Goal: Information Seeking & Learning: Check status

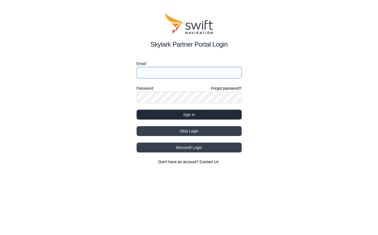
type input "[PERSON_NAME][EMAIL_ADDRESS][DOMAIN_NAME]"
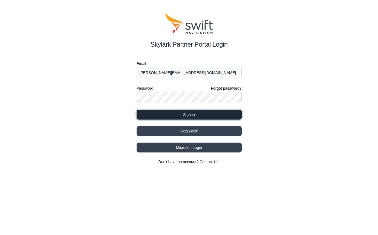
click at [165, 114] on button "Sign in" at bounding box center [189, 115] width 105 height 10
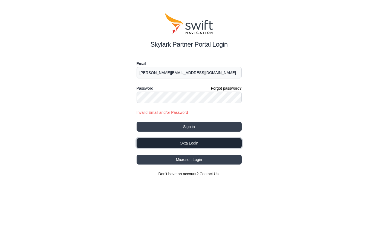
click at [179, 140] on button "Okta Login" at bounding box center [189, 143] width 105 height 10
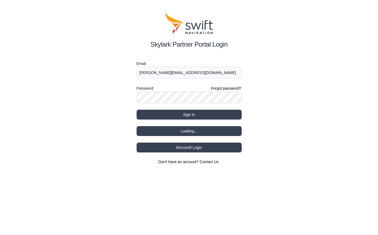
click at [56, 59] on div "Skylark Partner Portal Login Email [PERSON_NAME][EMAIL_ADDRESS][DOMAIN_NAME] Pa…" at bounding box center [189, 88] width 378 height 177
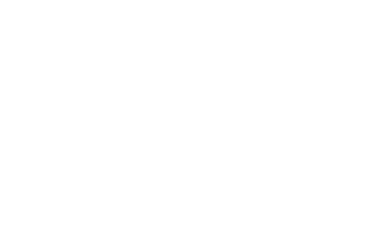
select select
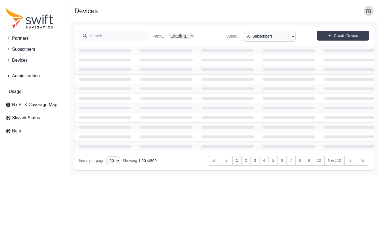
click at [27, 48] on span "Subscribers" at bounding box center [23, 49] width 23 height 7
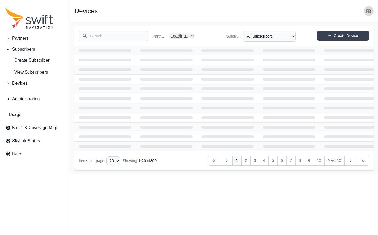
select select "Partner Name"
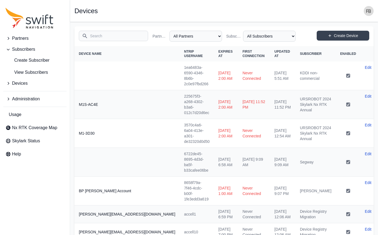
click at [108, 33] on input "Search" at bounding box center [113, 36] width 69 height 10
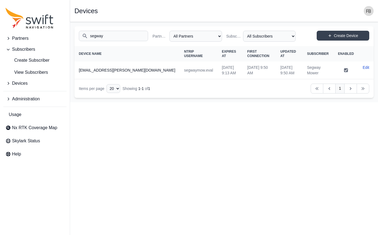
type input "segway"
click at [180, 69] on td "segwaymow.eval" at bounding box center [199, 70] width 38 height 18
click at [188, 102] on html "Partners Subscribers Create Subscriber View Subscribers Devices Administration …" at bounding box center [189, 51] width 378 height 102
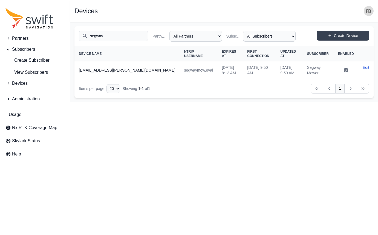
click at [25, 82] on span "Devices" at bounding box center [20, 83] width 16 height 7
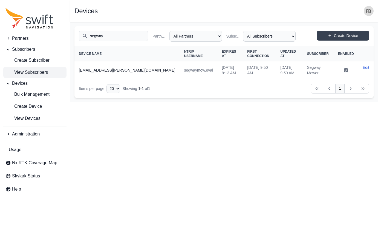
click at [29, 73] on span "View Subscribers" at bounding box center [26, 72] width 42 height 7
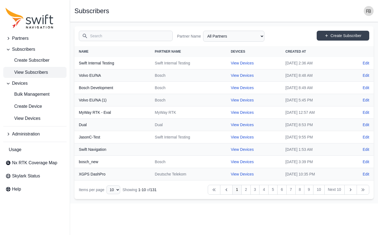
click at [112, 37] on input "Search" at bounding box center [126, 36] width 94 height 10
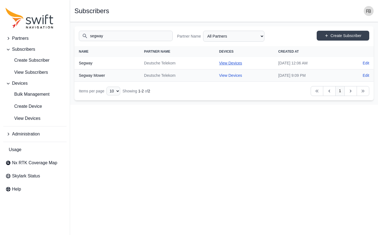
type input "segway"
click at [219, 64] on link "View Devices" at bounding box center [230, 63] width 23 height 4
select select "7a66ce55-1c06-4a2b-8f4c-ececb7213ed5"
click at [219, 75] on link "View Devices" at bounding box center [230, 75] width 23 height 4
select select "18ffb53c-5086-473e-829a-33df95b04c10"
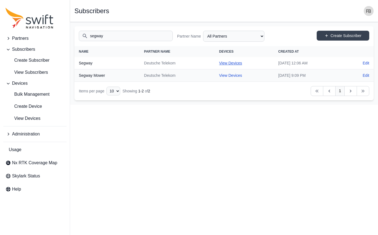
click at [223, 63] on link "View Devices" at bounding box center [230, 63] width 23 height 4
select select "7a66ce55-1c06-4a2b-8f4c-ececb7213ed5"
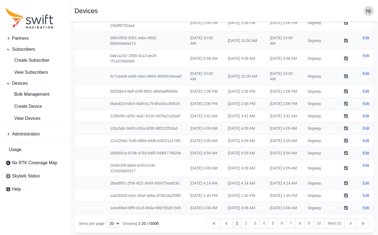
scroll to position [159, 0]
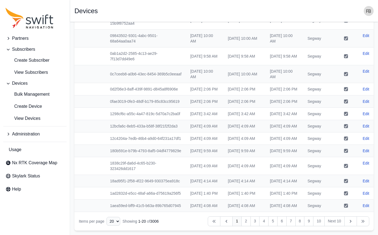
click at [29, 38] on button "Partners" at bounding box center [34, 38] width 63 height 11
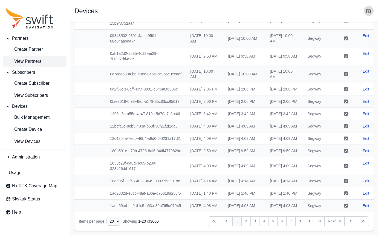
click at [32, 63] on span "View Partners" at bounding box center [23, 61] width 36 height 7
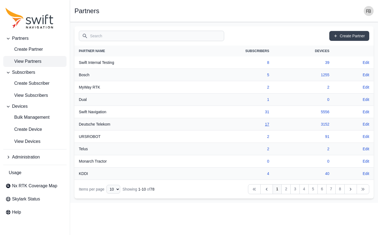
click at [267, 123] on link "17" at bounding box center [267, 124] width 4 height 4
select select "9a00420b-00be-4e42-9d4a-faf05b1297a8"
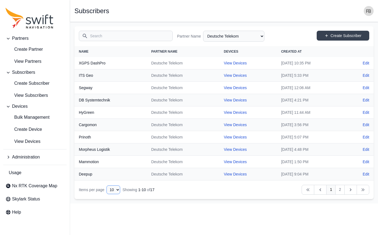
click at [113, 188] on select "10 15 20 25 50" at bounding box center [113, 189] width 14 height 9
select select "20"
click at [106, 185] on select "10 15 20 25 50" at bounding box center [113, 189] width 14 height 9
click at [222, 185] on nav "Items per page 10 15 20 25 50 Showing 1 - 10 of 17 Previous Previous 1 2 Next N…" at bounding box center [223, 189] width 299 height 19
click at [342, 188] on link "2" at bounding box center [339, 190] width 9 height 10
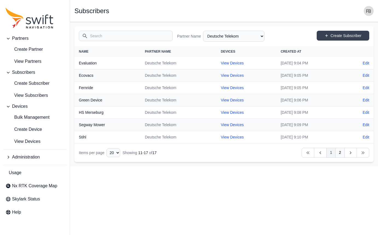
click at [332, 153] on link "1" at bounding box center [330, 153] width 9 height 10
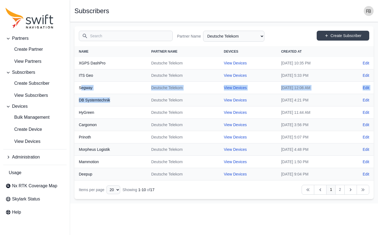
drag, startPoint x: 80, startPoint y: 87, endPoint x: 131, endPoint y: 109, distance: 54.8
click at [130, 108] on tbody "XGPS DashPro Deutsche Telekom View Devices Mon, Dec 4, 2023 10:35 PM Edit ITS G…" at bounding box center [223, 118] width 299 height 123
click at [131, 109] on th "HyGreen" at bounding box center [110, 112] width 72 height 12
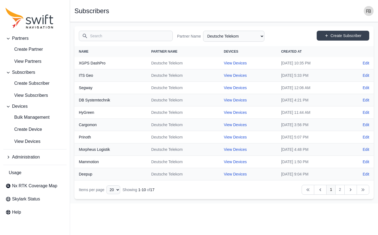
click at [131, 122] on th "Cargomon" at bounding box center [110, 125] width 72 height 12
click at [313, 202] on main "Open sidebar Subscribers Search Partner Name All Partners AlpsAlpine Asensing B…" at bounding box center [224, 112] width 308 height 181
click at [341, 188] on link "2" at bounding box center [339, 190] width 9 height 10
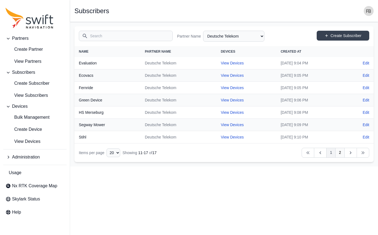
click at [332, 154] on link "1" at bounding box center [330, 153] width 9 height 10
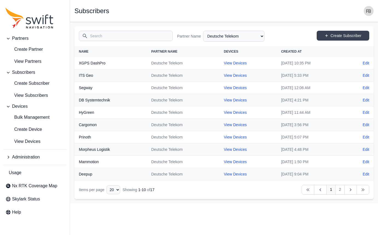
click at [77, 10] on h1 "Subscribers" at bounding box center [91, 11] width 35 height 7
click at [102, 10] on h1 "Subscribers" at bounding box center [91, 11] width 35 height 7
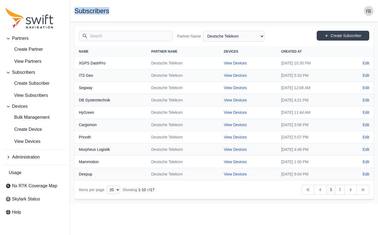
click at [102, 10] on h1 "Subscribers" at bounding box center [91, 11] width 35 height 7
click at [135, 9] on div "Open sidebar Subscribers" at bounding box center [223, 11] width 299 height 10
click at [135, 36] on input "Search" at bounding box center [126, 36] width 94 height 10
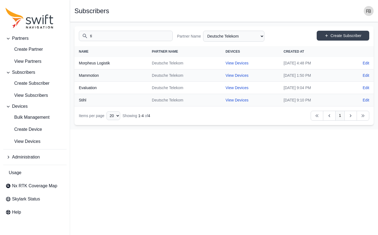
type input "t"
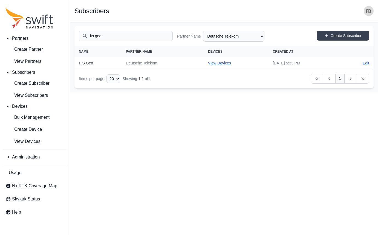
type input "its geo"
click at [208, 64] on link "View Devices" at bounding box center [219, 63] width 23 height 4
select select "b6242d17-21f1-48a9-81cd-cc764d62d329"
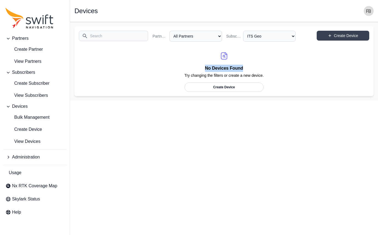
drag, startPoint x: 198, startPoint y: 55, endPoint x: 332, endPoint y: 70, distance: 133.9
click at [332, 70] on div "No Devices Found Try changing the filters or create a new device. Create Device" at bounding box center [223, 69] width 299 height 46
click at [186, 35] on select "All Partners AlpsAlpine Asensing Bad Elf Bench Mark Equipment & Supplies Inc. B…" at bounding box center [195, 36] width 53 height 11
click at [278, 35] on select "All Subscribers <Partner Name> - Customer 1 <Partner Name> - Customer 2 <Partne…" at bounding box center [269, 36] width 53 height 11
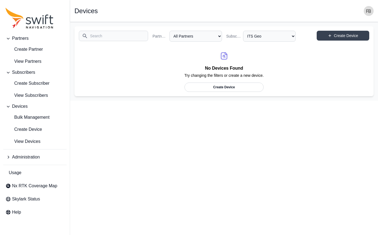
click at [33, 72] on span "Subscribers" at bounding box center [23, 72] width 23 height 7
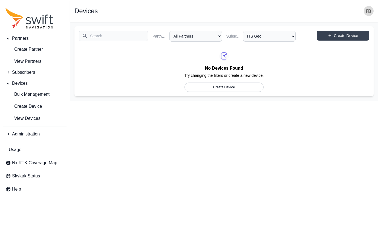
click at [33, 72] on span "Subscribers" at bounding box center [23, 72] width 23 height 7
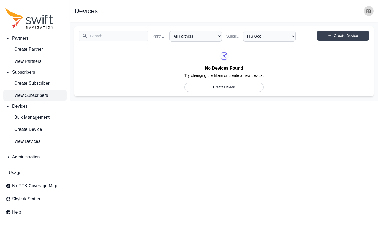
click at [17, 96] on span "View Subscribers" at bounding box center [26, 95] width 42 height 7
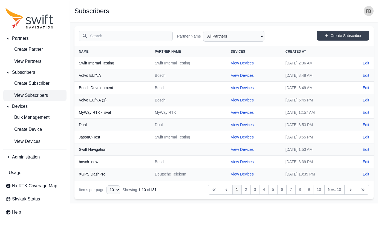
click at [31, 94] on span "View Subscribers" at bounding box center [26, 95] width 42 height 7
click at [112, 34] on input "Search" at bounding box center [126, 36] width 94 height 10
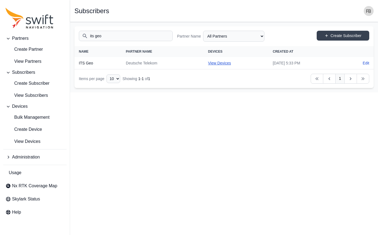
type input "its geo"
click at [208, 64] on link "View Devices" at bounding box center [219, 63] width 23 height 4
select select "b6242d17-21f1-48a9-81cd-cc764d62d329"
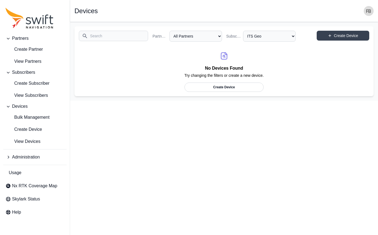
click at [99, 39] on input "Search" at bounding box center [113, 36] width 69 height 10
type input "its"
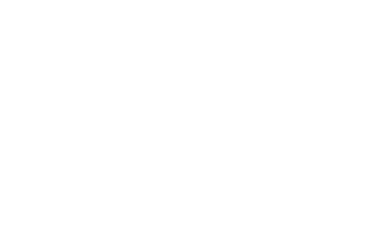
select select
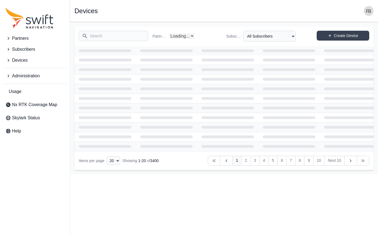
select select "Partner Name"
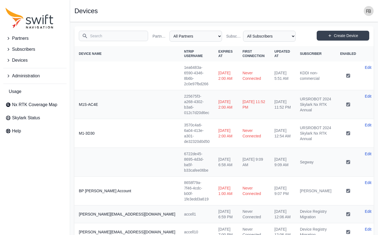
click at [106, 38] on input "Search" at bounding box center [113, 36] width 69 height 10
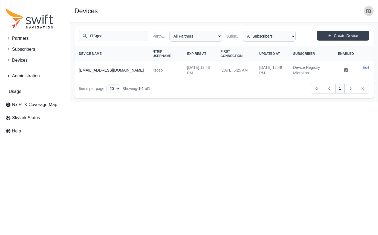
type input "ITSgeo"
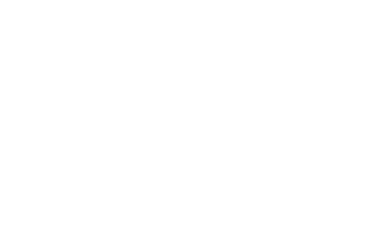
select select
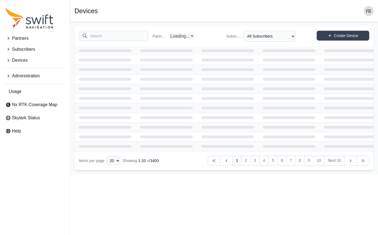
select select "Partner Name"
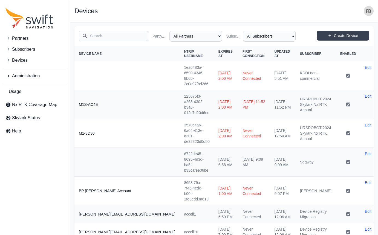
click at [22, 62] on span "Devices" at bounding box center [20, 60] width 16 height 7
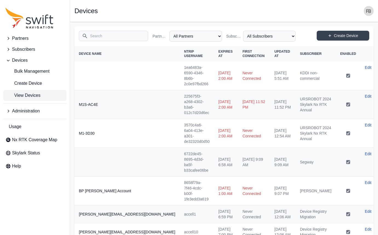
click at [31, 47] on span "Subscribers" at bounding box center [23, 49] width 23 height 7
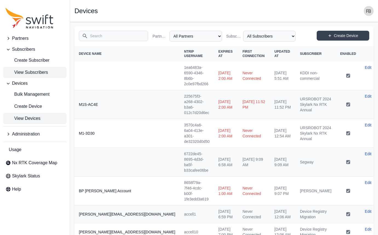
click at [27, 72] on span "View Subscribers" at bounding box center [26, 72] width 42 height 7
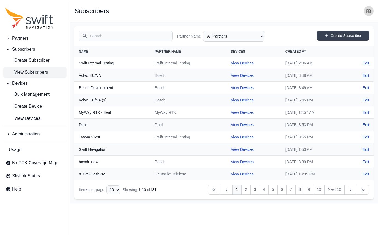
click at [110, 34] on input "Search" at bounding box center [126, 36] width 94 height 10
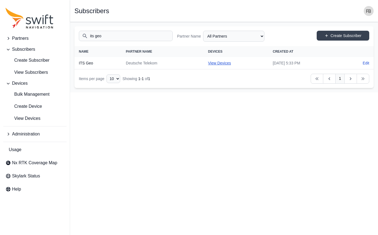
type input "its geo"
click at [212, 62] on link "View Devices" at bounding box center [219, 63] width 23 height 4
select select "b6242d17-21f1-48a9-81cd-cc764d62d329"
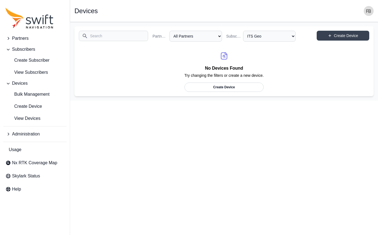
click at [80, 71] on div "No Devices Found Try changing the filters or create a new device. Create Device" at bounding box center [223, 69] width 299 height 46
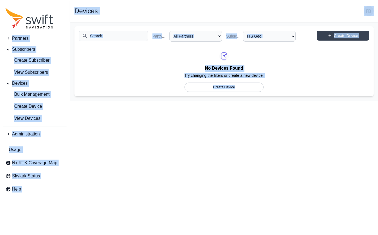
click at [106, 85] on div "No Devices Found Try changing the filters or create a new device. Create Device" at bounding box center [223, 69] width 299 height 46
click at [245, 100] on html "Partners Subscribers Create Subscriber View Subscribers Devices Bulk Management…" at bounding box center [189, 50] width 378 height 100
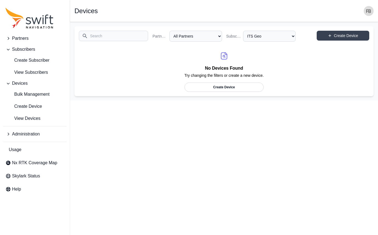
click at [110, 100] on html "Partners Subscribers Create Subscriber View Subscribers Devices Bulk Management…" at bounding box center [189, 50] width 378 height 100
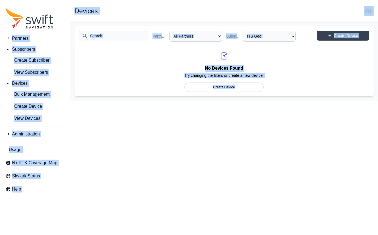
click at [110, 100] on html "Partners Subscribers Create Subscriber View Subscribers Devices Bulk Management…" at bounding box center [189, 50] width 378 height 100
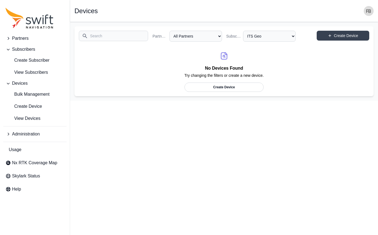
click at [110, 100] on html "Partners Subscribers Create Subscriber View Subscribers Devices Bulk Management…" at bounding box center [189, 50] width 378 height 100
click at [108, 39] on input "Search" at bounding box center [113, 36] width 69 height 10
type input "greendevice"
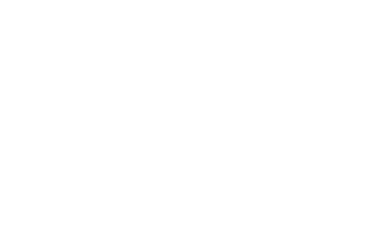
select select
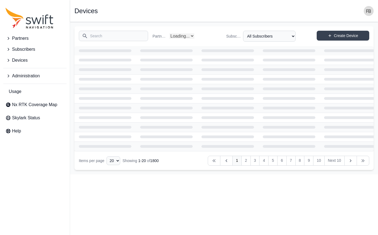
click at [108, 39] on input "Search" at bounding box center [113, 36] width 69 height 10
select select "Partner Name"
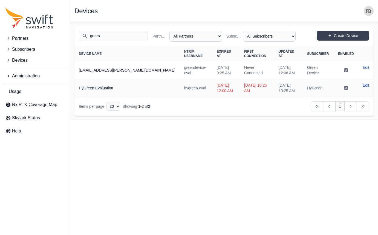
type input "green"
click at [163, 120] on html "Partners Subscribers Devices Administration Usage Nx RTK Coverage Map Skylark S…" at bounding box center [189, 60] width 378 height 120
drag, startPoint x: 182, startPoint y: 68, endPoint x: 210, endPoint y: 74, distance: 28.6
click at [212, 74] on td "[DATE] 9:25 AM" at bounding box center [225, 70] width 27 height 18
click at [228, 120] on html "Partners Subscribers Devices Administration Usage Nx RTK Coverage Map Skylark S…" at bounding box center [189, 60] width 378 height 120
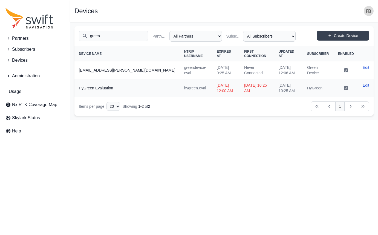
click at [240, 70] on td "Never Connected" at bounding box center [257, 70] width 34 height 18
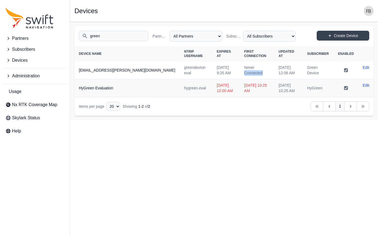
click at [240, 70] on td "Never Connected" at bounding box center [257, 70] width 34 height 18
